Goal: Information Seeking & Learning: Learn about a topic

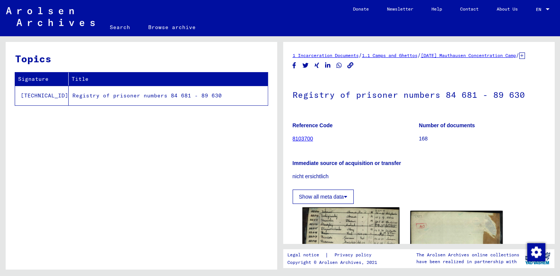
click at [350, 236] on img at bounding box center [350, 275] width 97 height 136
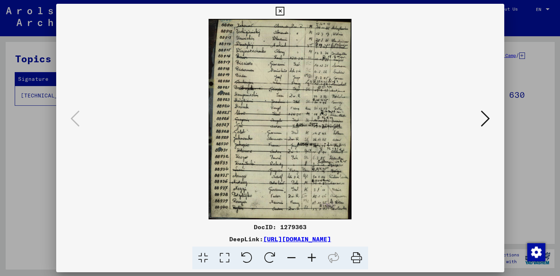
click at [311, 257] on icon at bounding box center [312, 257] width 20 height 23
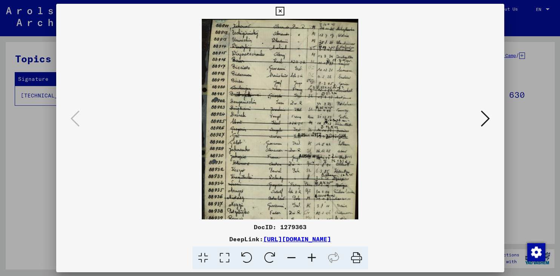
click at [311, 257] on icon at bounding box center [312, 257] width 20 height 23
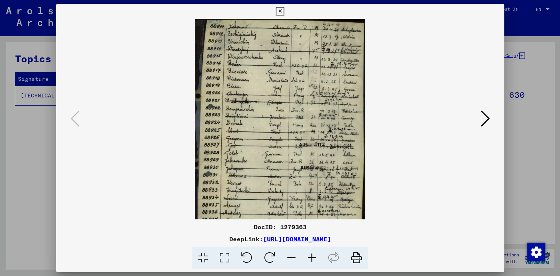
click at [311, 257] on icon at bounding box center [312, 257] width 20 height 23
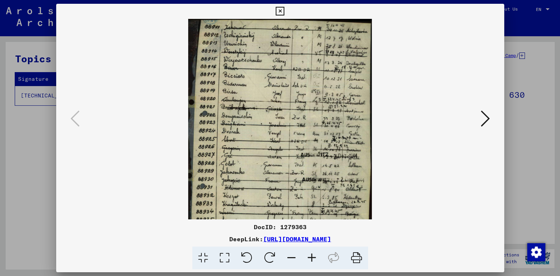
click at [311, 257] on icon at bounding box center [312, 257] width 20 height 23
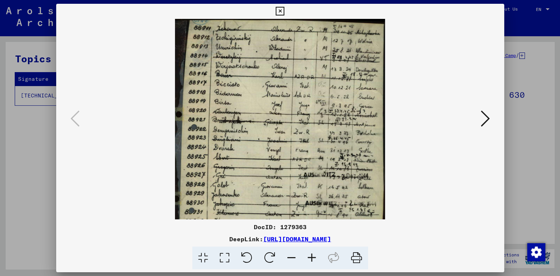
click at [311, 257] on icon at bounding box center [312, 257] width 20 height 23
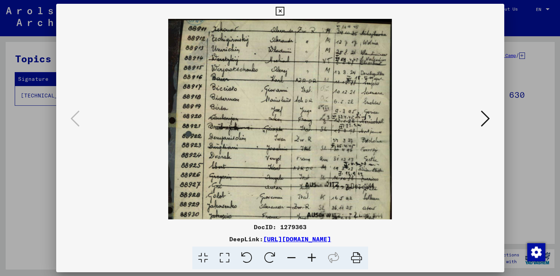
click at [311, 257] on icon at bounding box center [312, 257] width 20 height 23
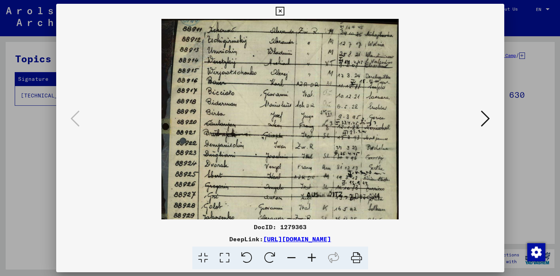
click at [311, 257] on icon at bounding box center [312, 257] width 20 height 23
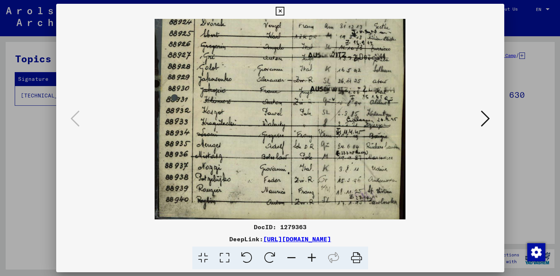
scroll to position [151, 0]
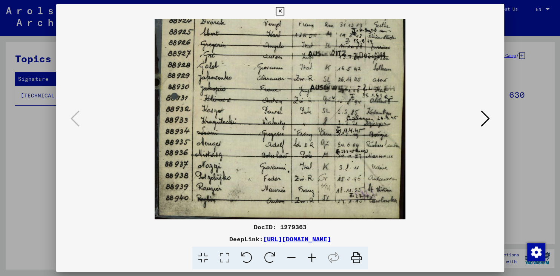
drag, startPoint x: 298, startPoint y: 209, endPoint x: 321, endPoint y: 60, distance: 151.0
click at [321, 60] on img at bounding box center [280, 43] width 251 height 351
drag, startPoint x: 278, startPoint y: 203, endPoint x: 276, endPoint y: 195, distance: 7.9
click at [276, 195] on img at bounding box center [280, 43] width 251 height 351
drag, startPoint x: 276, startPoint y: 176, endPoint x: 279, endPoint y: 153, distance: 22.7
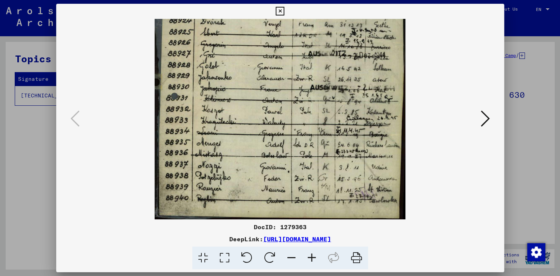
click at [279, 153] on img at bounding box center [280, 43] width 251 height 351
